Goal: Task Accomplishment & Management: Manage account settings

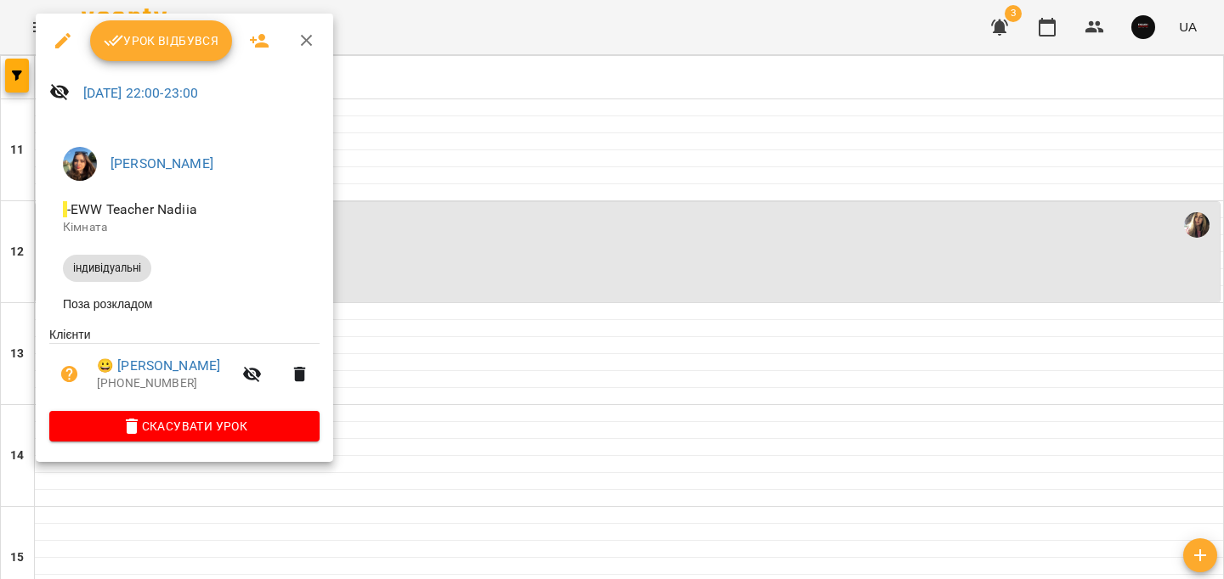
scroll to position [856, 0]
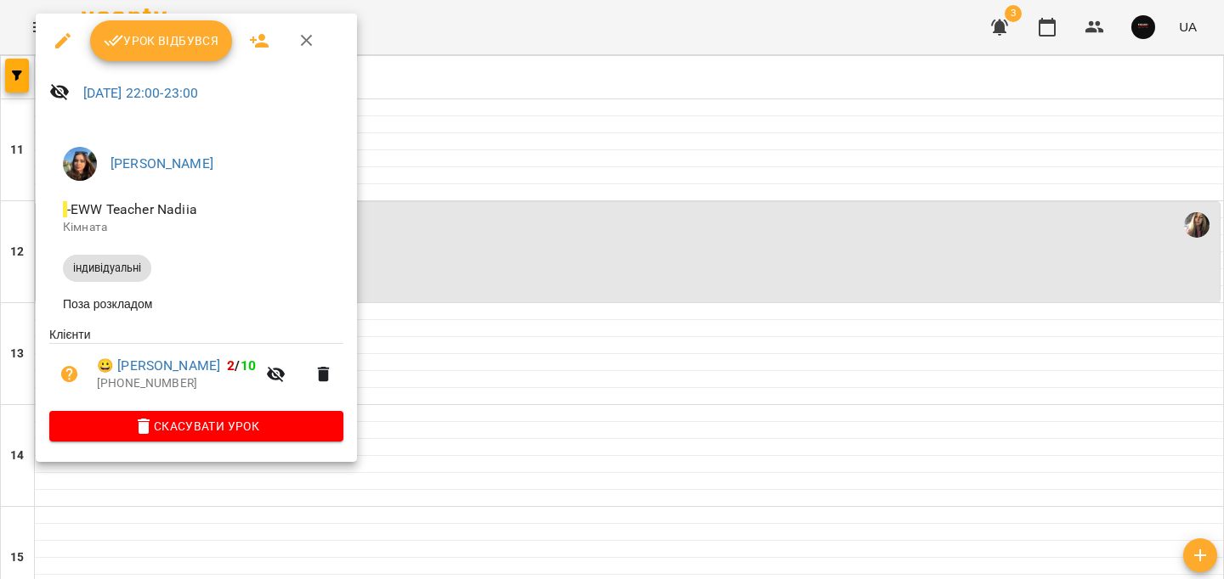
click at [330, 437] on span "Скасувати Урок" at bounding box center [196, 426] width 267 height 20
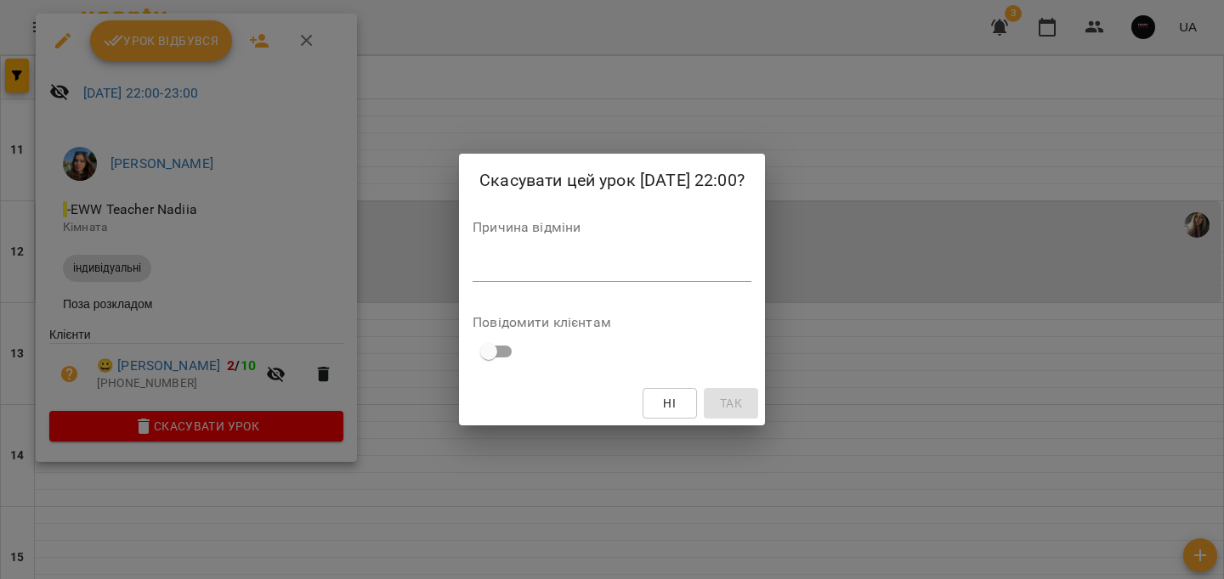
click at [517, 279] on div "*" at bounding box center [611, 268] width 279 height 27
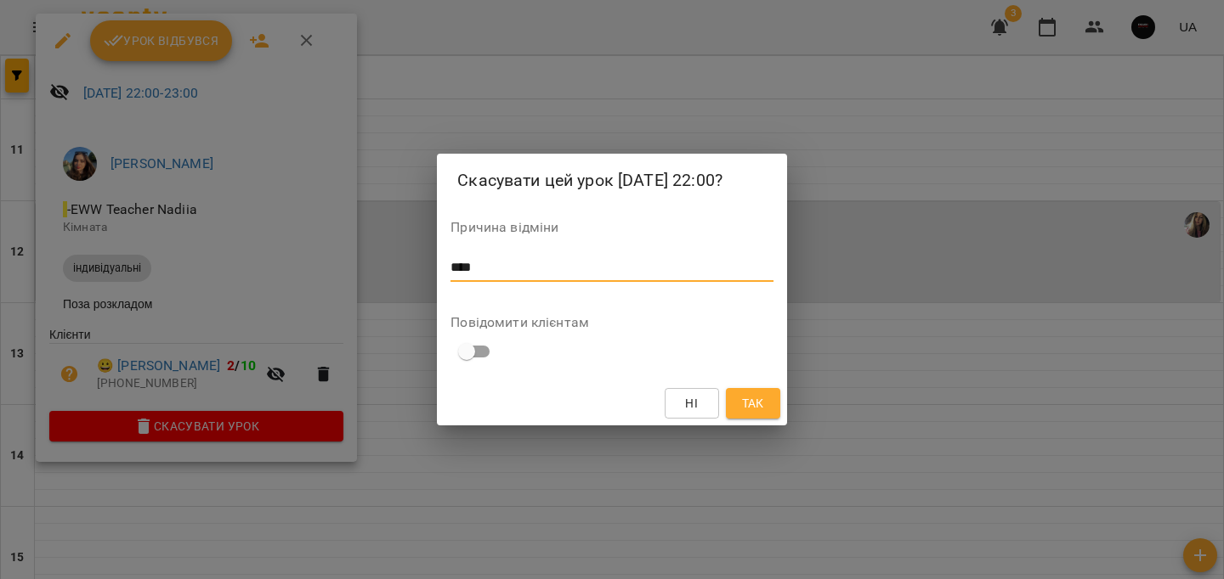
type textarea "****"
click at [751, 396] on span "Так" at bounding box center [753, 403] width 22 height 20
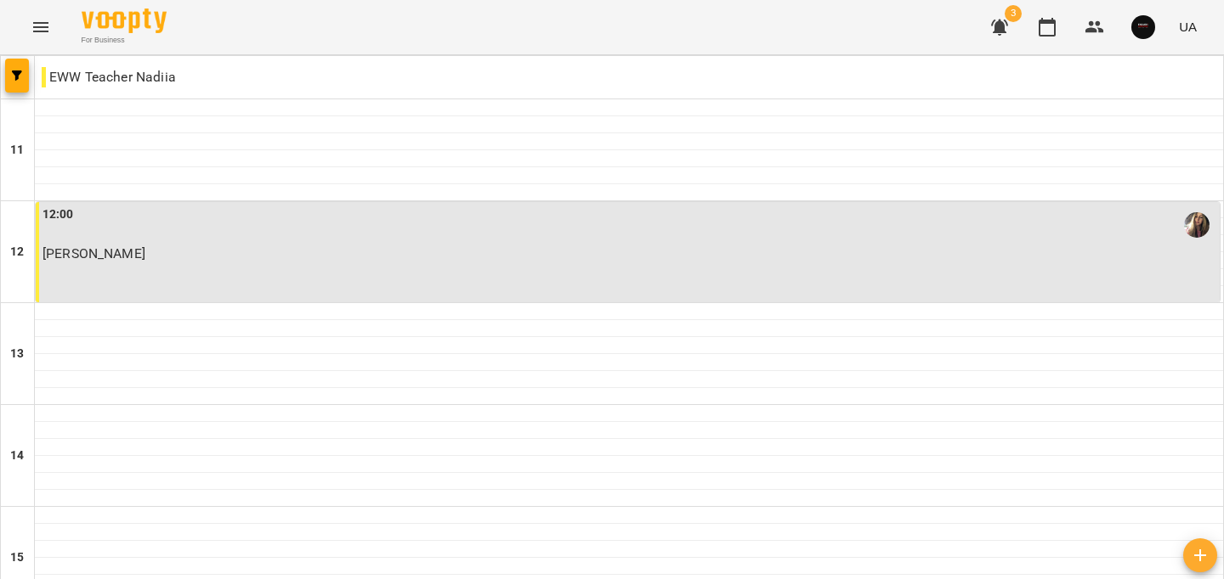
scroll to position [856, 0]
